Goal: Task Accomplishment & Management: Complete application form

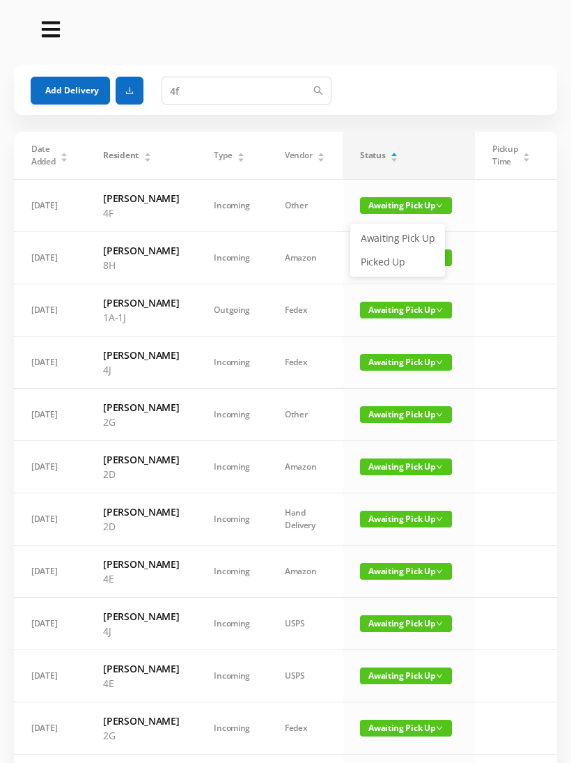
click at [392, 258] on link "Picked Up" at bounding box center [398, 262] width 91 height 22
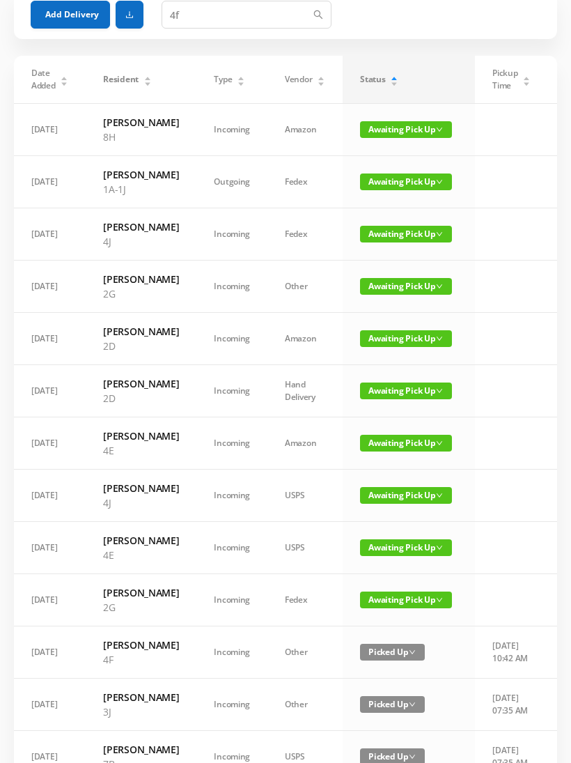
scroll to position [76, 0]
click at [388, 608] on span "Awaiting Pick Up" at bounding box center [406, 600] width 92 height 17
click at [392, 754] on link "Picked Up" at bounding box center [398, 752] width 91 height 22
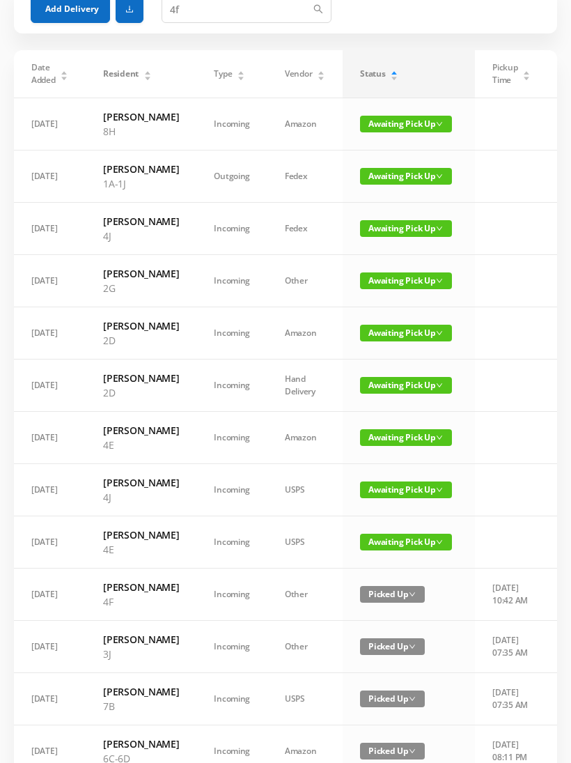
scroll to position [0, 0]
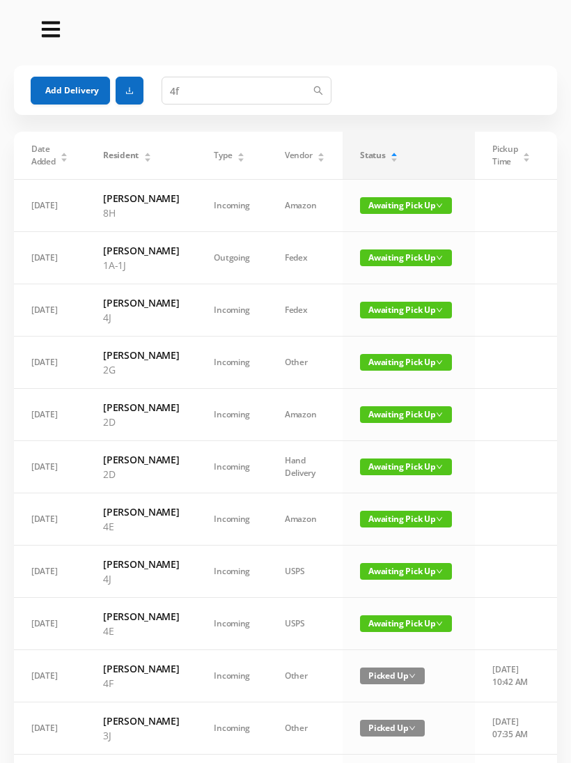
click at [70, 100] on button "Add Delivery" at bounding box center [70, 91] width 79 height 28
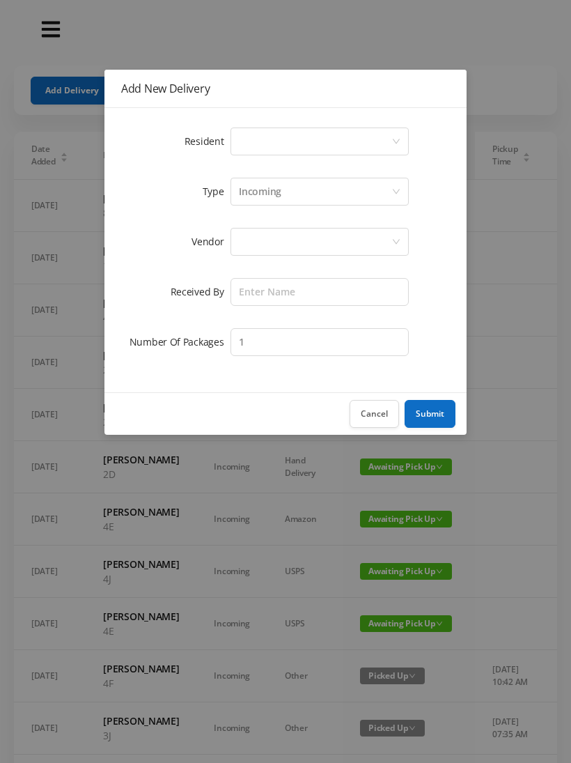
click at [244, 153] on div "Select a person" at bounding box center [315, 141] width 153 height 26
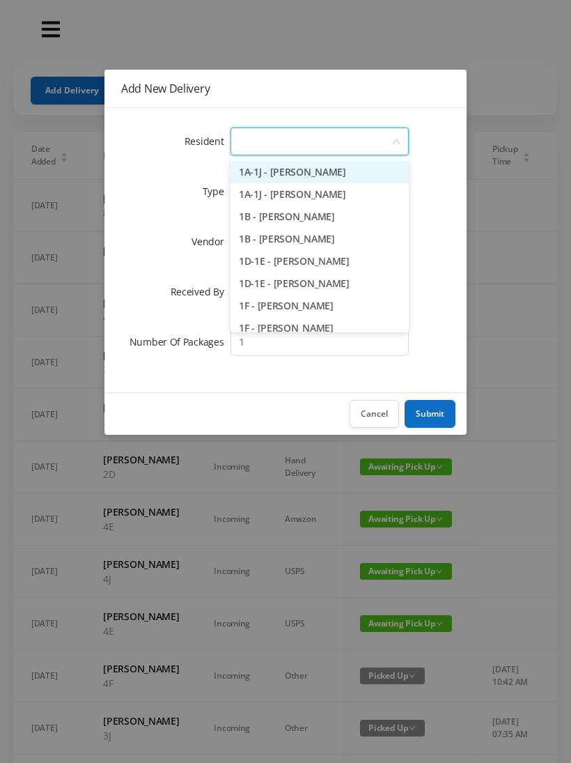
type input "5"
click at [298, 286] on li "5D - [PERSON_NAME]" at bounding box center [320, 284] width 178 height 22
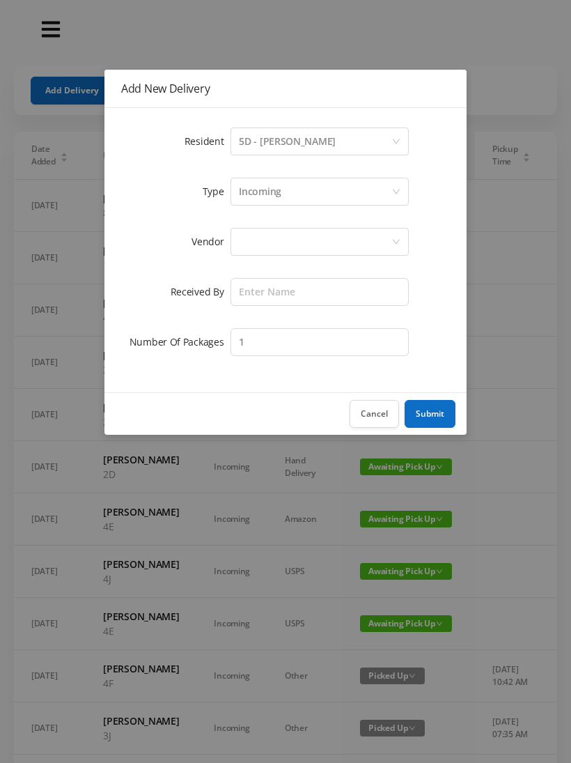
click at [252, 250] on div at bounding box center [315, 242] width 153 height 26
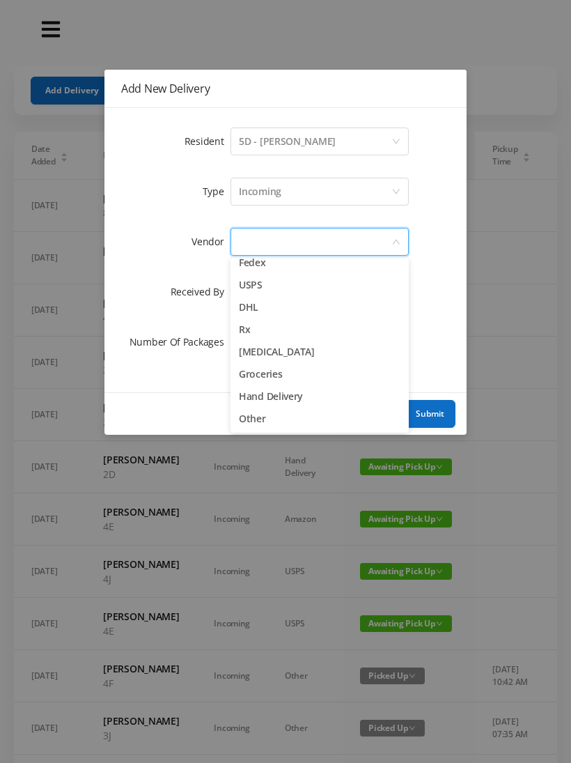
scroll to position [54, 0]
click at [505, 312] on div "Add New Delivery Resident Select a person 5D - [PERSON_NAME] Type Incoming Vend…" at bounding box center [285, 381] width 571 height 763
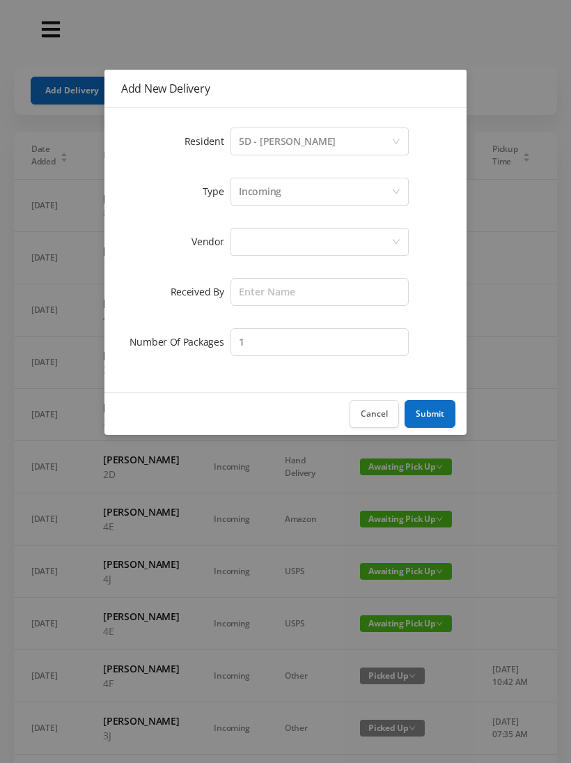
click at [9, 450] on div "Add New Delivery Resident Select a person 5D - [PERSON_NAME] Type Incoming Vend…" at bounding box center [285, 381] width 571 height 763
click at [251, 247] on div at bounding box center [315, 242] width 153 height 26
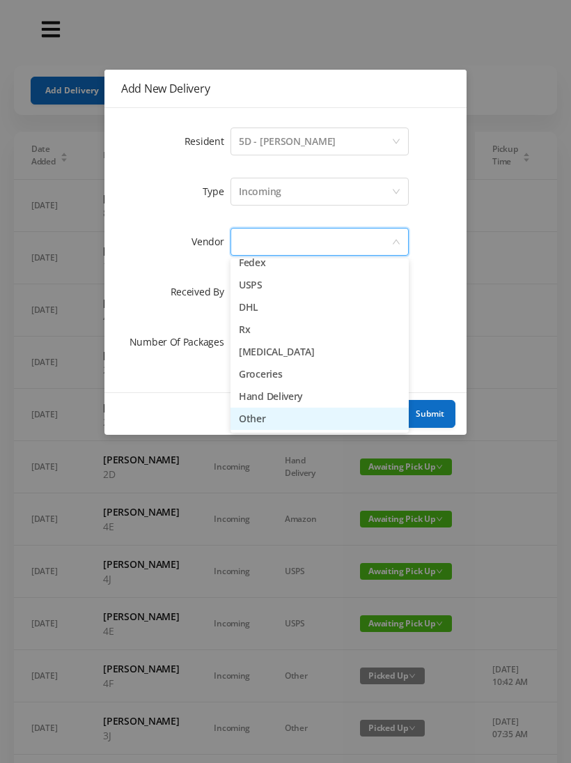
click at [265, 428] on li "Other" at bounding box center [320, 419] width 178 height 22
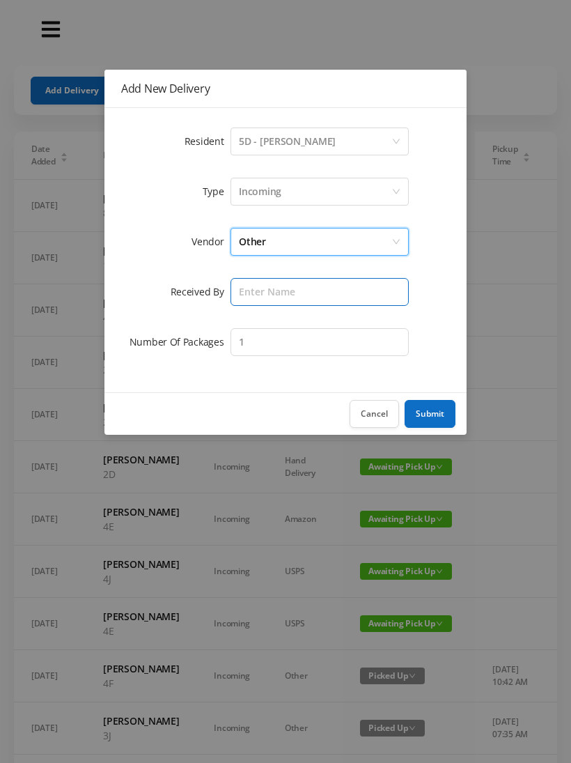
click at [261, 300] on input "text" at bounding box center [320, 292] width 178 height 28
type input "[PERSON_NAME]"
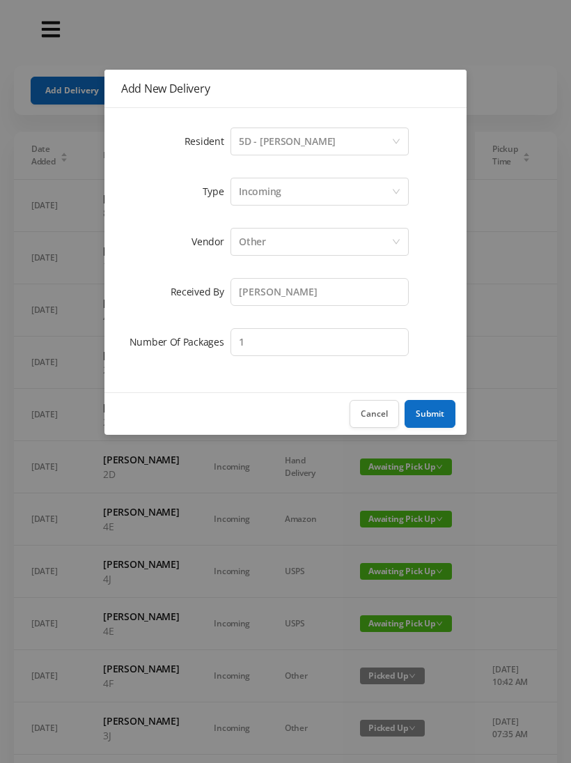
click at [432, 423] on button "Submit" at bounding box center [430, 414] width 51 height 28
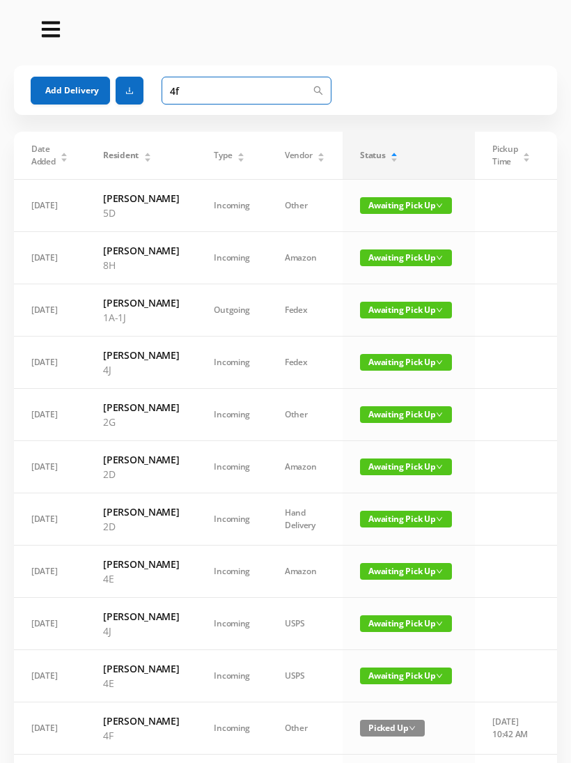
click at [195, 93] on input "4f" at bounding box center [247, 91] width 170 height 28
type input "4"
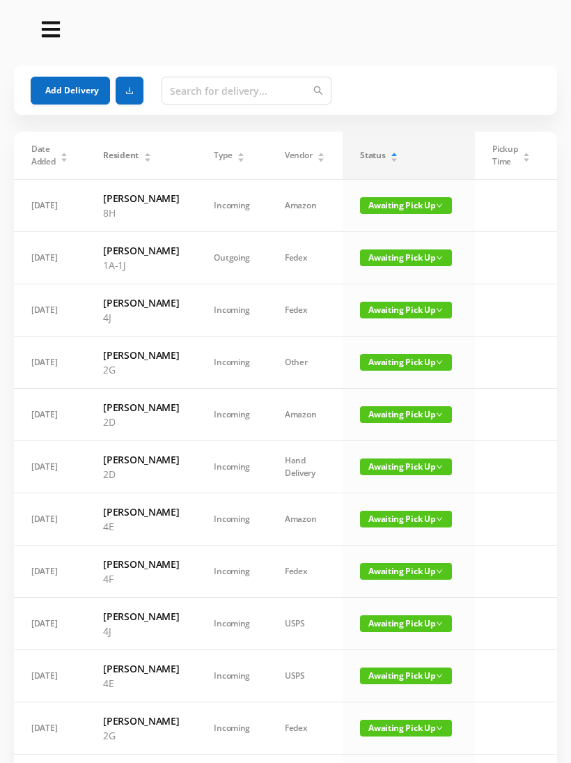
click at [72, 81] on button "Add Delivery" at bounding box center [70, 91] width 79 height 28
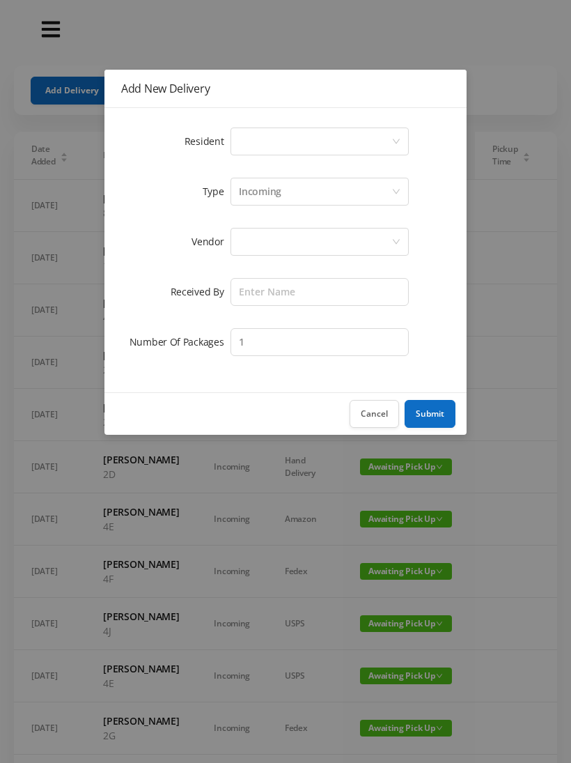
click at [250, 141] on div "Select a person" at bounding box center [315, 141] width 153 height 26
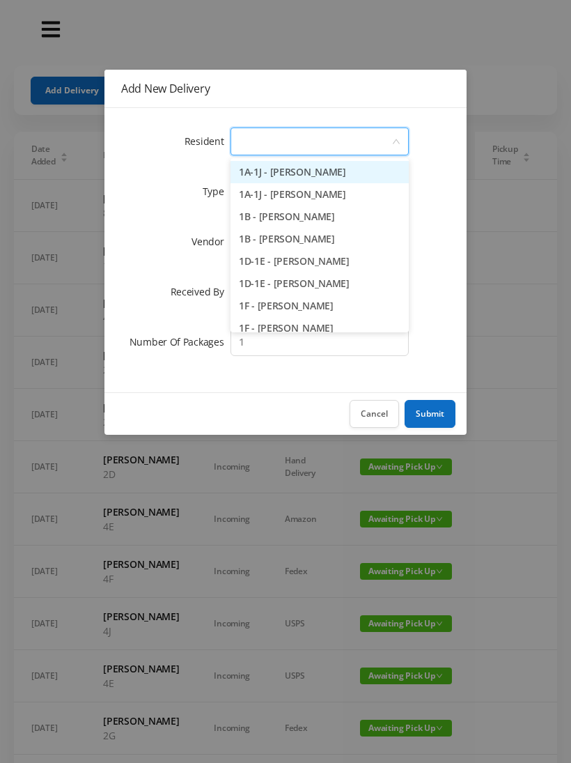
type input "1"
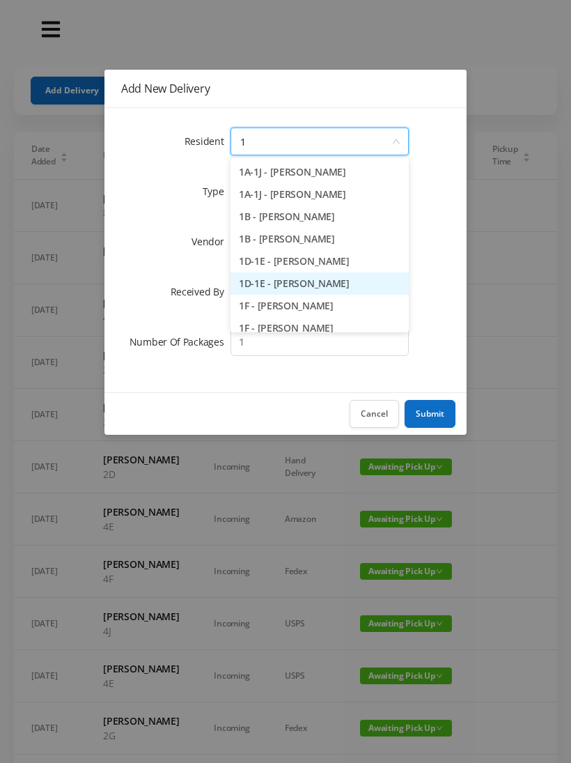
click at [310, 289] on li "1D-1E - [PERSON_NAME]" at bounding box center [320, 284] width 178 height 22
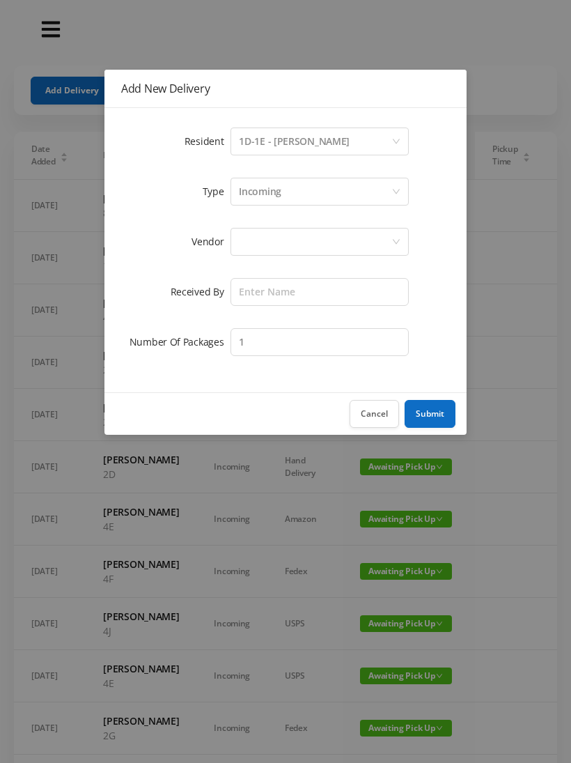
click at [265, 237] on div at bounding box center [315, 242] width 153 height 26
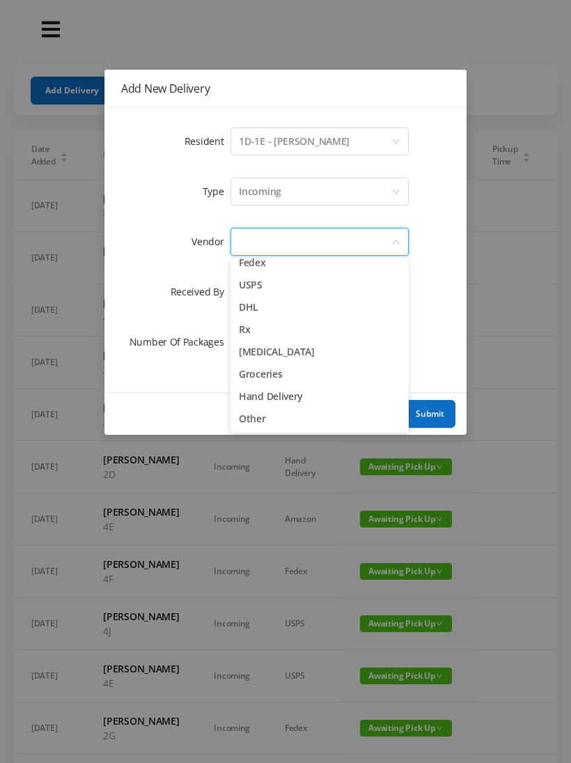
click at [275, 428] on li "Other" at bounding box center [320, 419] width 178 height 22
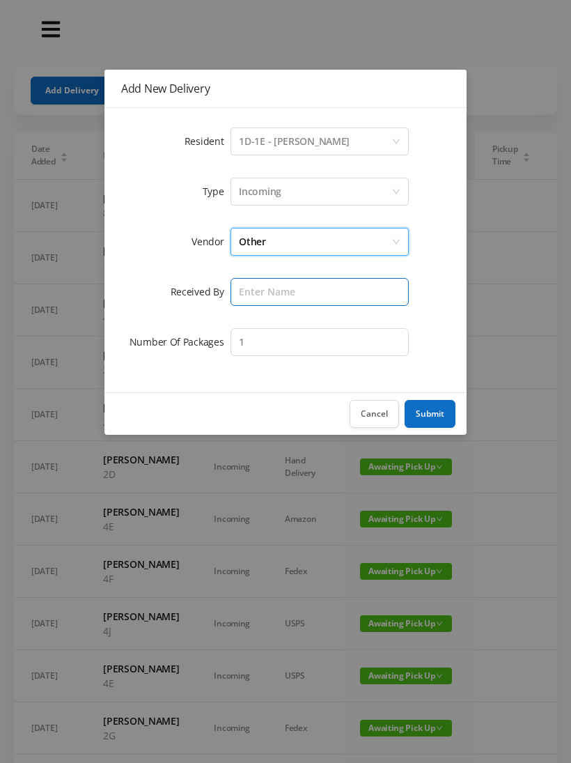
click at [259, 294] on input "text" at bounding box center [320, 292] width 178 height 28
type input "[PERSON_NAME]"
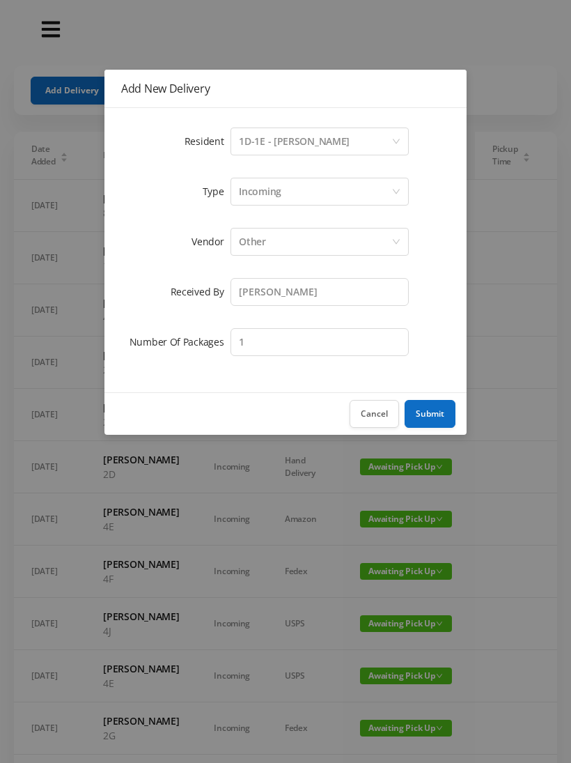
click at [436, 413] on button "Submit" at bounding box center [430, 414] width 51 height 28
